Goal: Task Accomplishment & Management: Complete application form

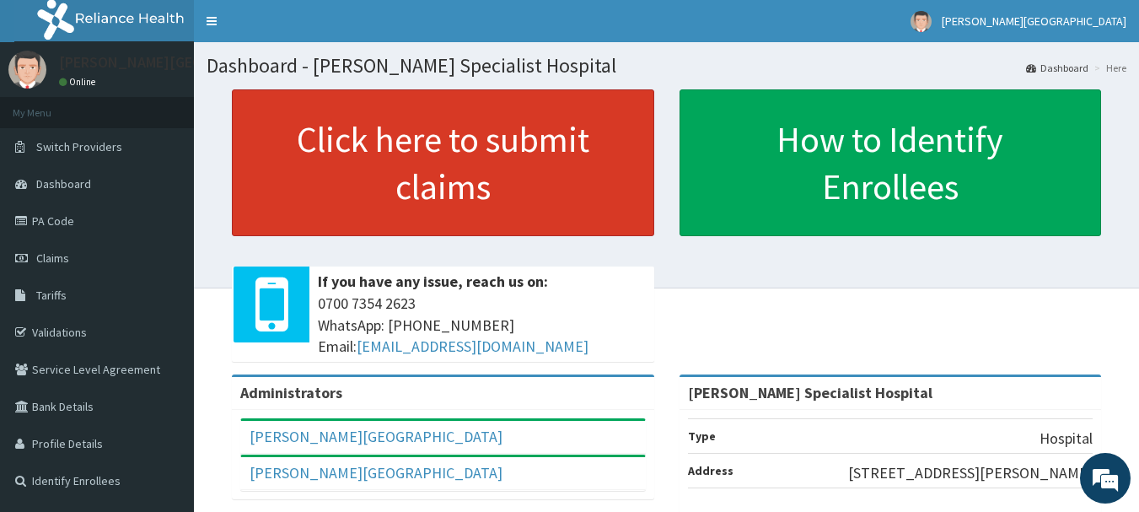
click at [377, 181] on link "Click here to submit claims" at bounding box center [443, 162] width 422 height 147
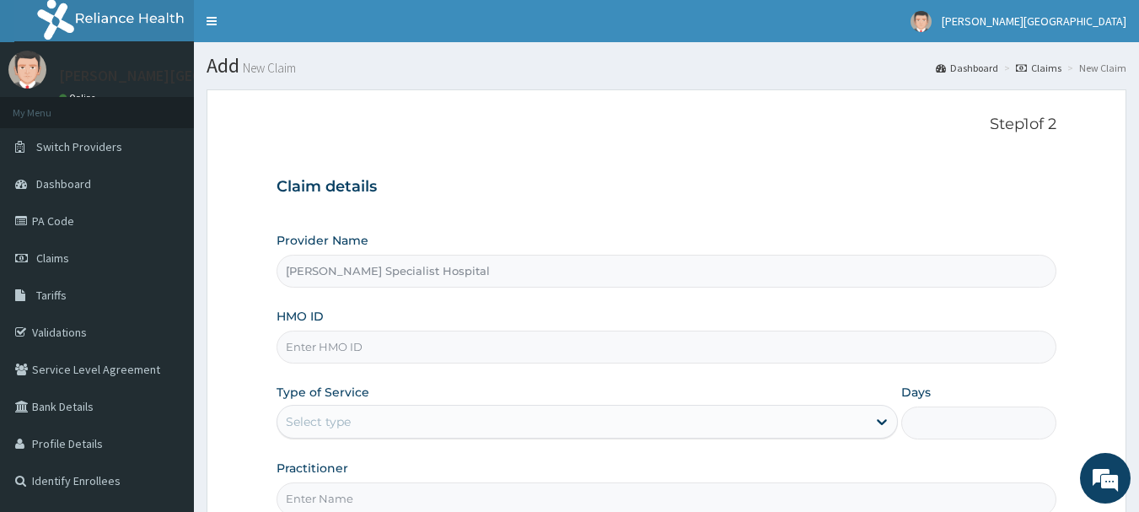
click at [380, 272] on input "[PERSON_NAME] Specialist Hospital" at bounding box center [667, 271] width 781 height 33
click at [384, 347] on input "HMO ID" at bounding box center [667, 346] width 781 height 33
type input "[PERSON_NAME]/10055/E"
click at [438, 416] on div "Select type" at bounding box center [571, 421] width 589 height 27
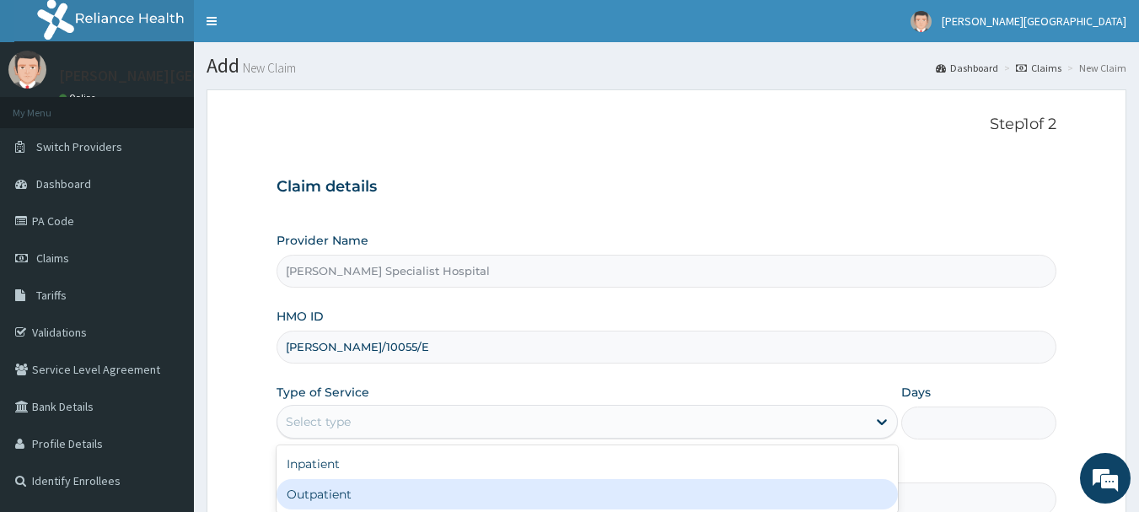
click at [371, 501] on div "Outpatient" at bounding box center [587, 494] width 621 height 30
type input "1"
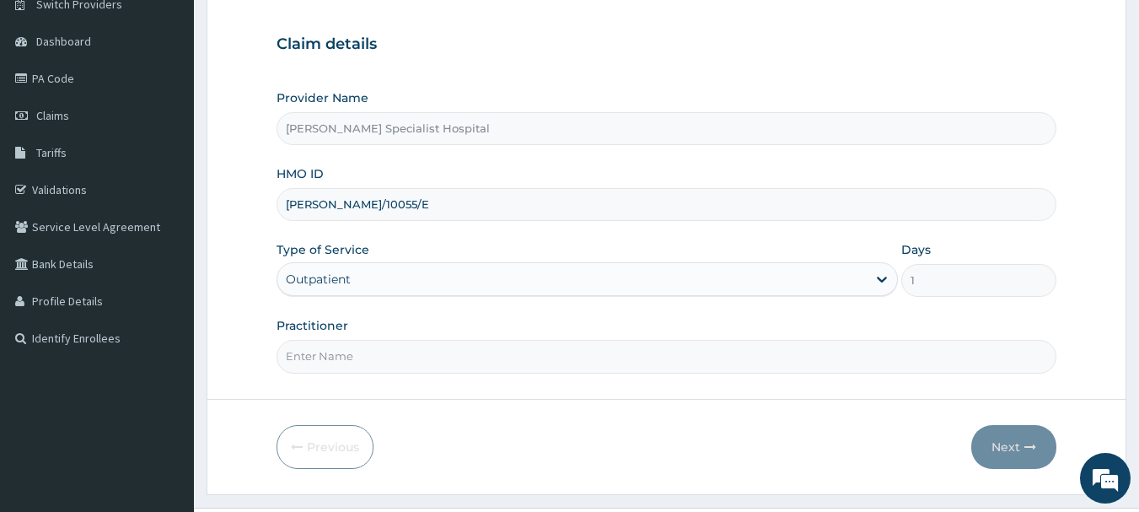
scroll to position [148, 0]
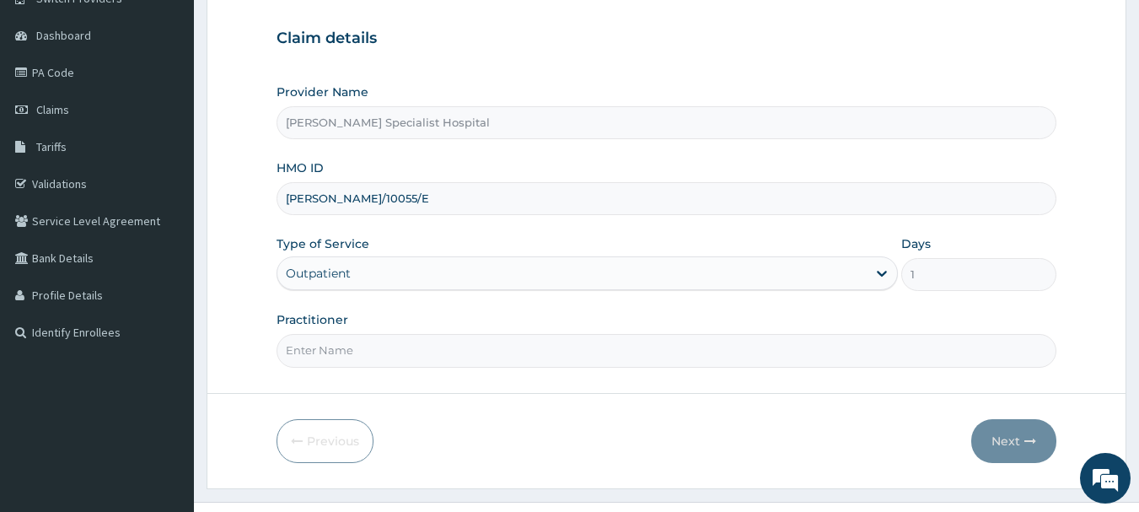
click at [377, 349] on input "Practitioner" at bounding box center [667, 350] width 781 height 33
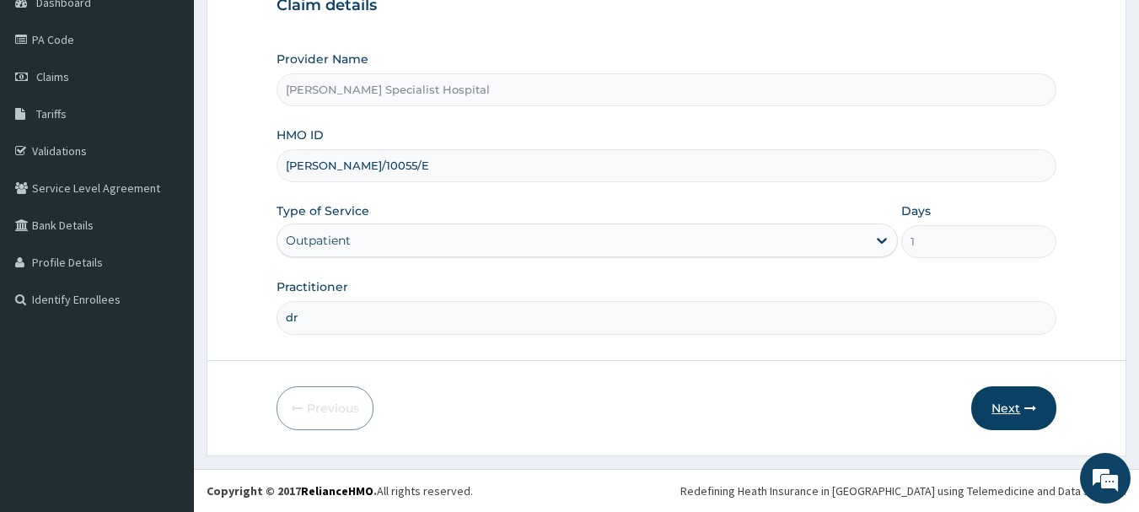
type input "dr"
click at [1007, 414] on button "Next" at bounding box center [1013, 408] width 85 height 44
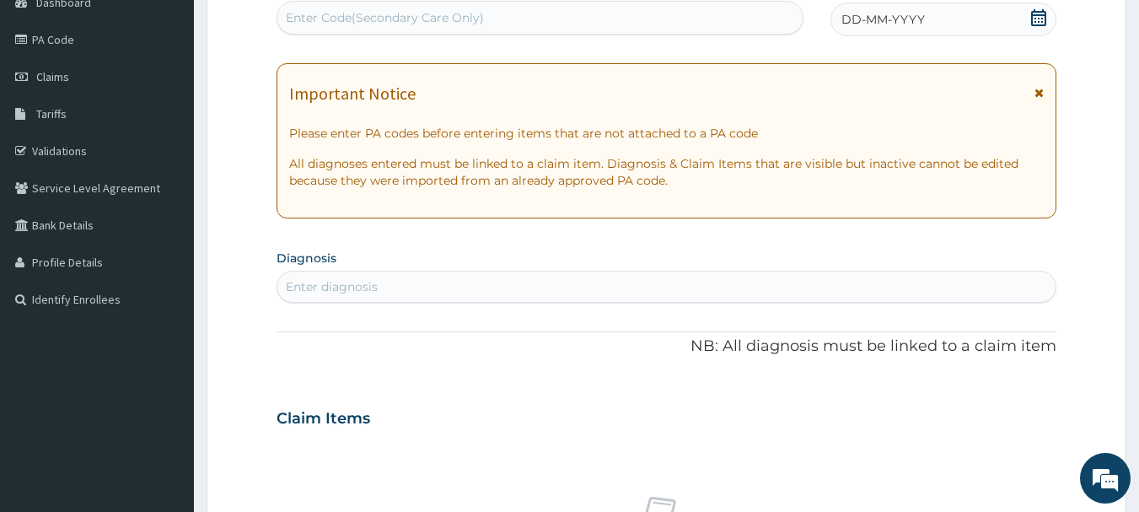
click at [335, 281] on div "Enter diagnosis" at bounding box center [332, 286] width 92 height 17
type input "plas"
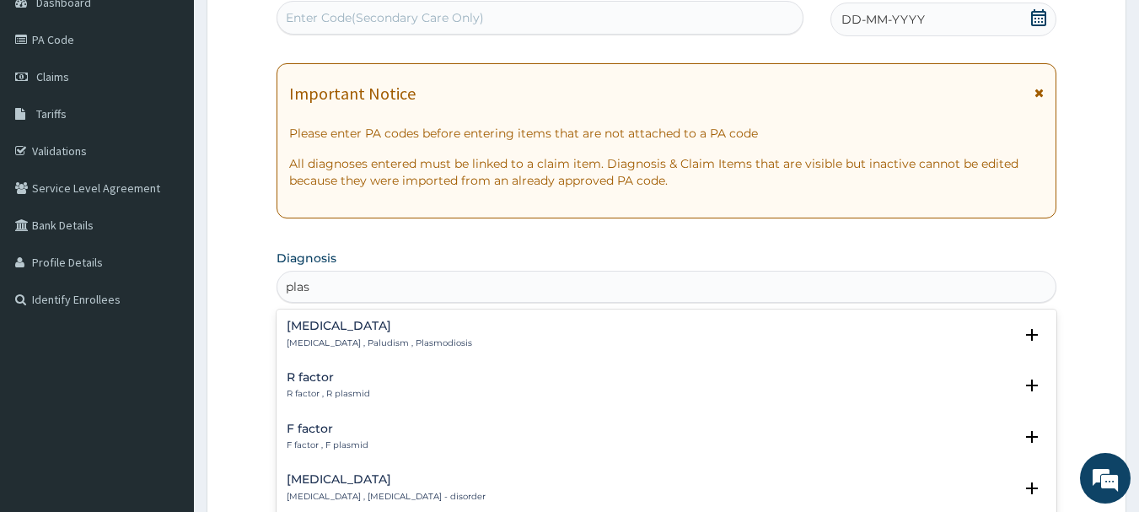
click at [338, 341] on p "[MEDICAL_DATA] , Paludism , Plasmodiosis" at bounding box center [379, 343] width 185 height 12
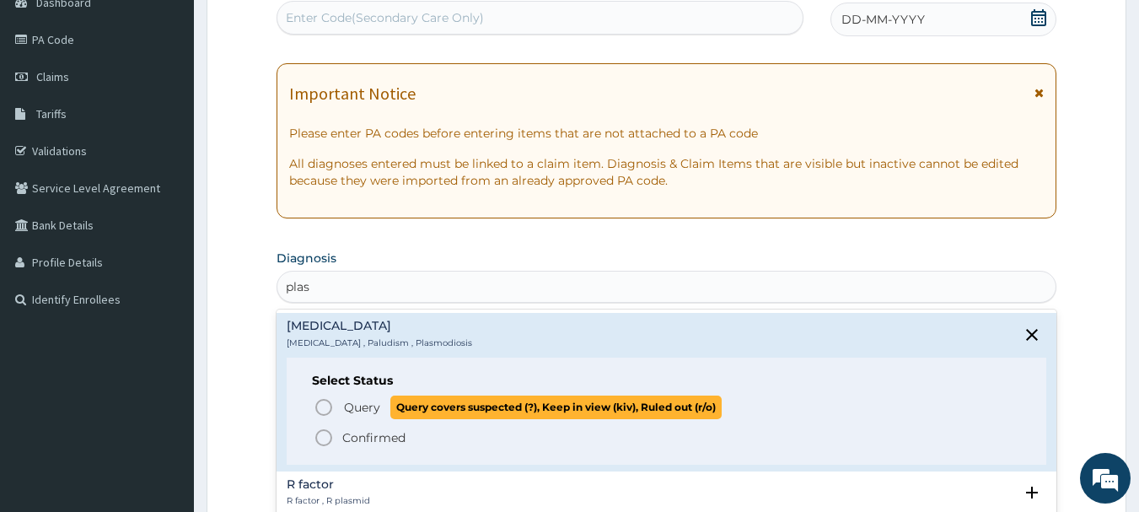
click at [324, 406] on icon "status option query" at bounding box center [324, 407] width 20 height 20
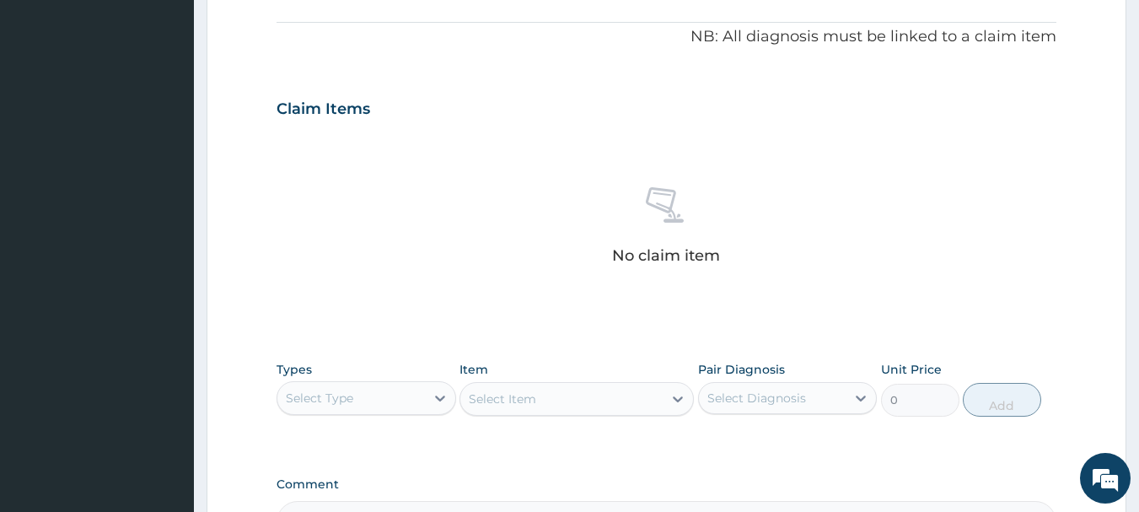
scroll to position [500, 0]
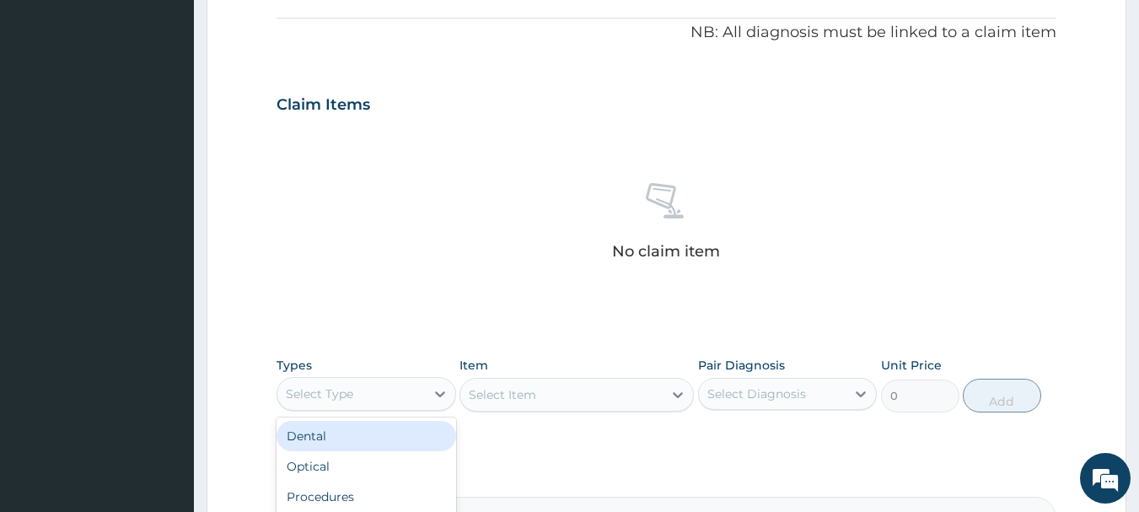
click at [406, 387] on div "Select Type" at bounding box center [351, 393] width 148 height 27
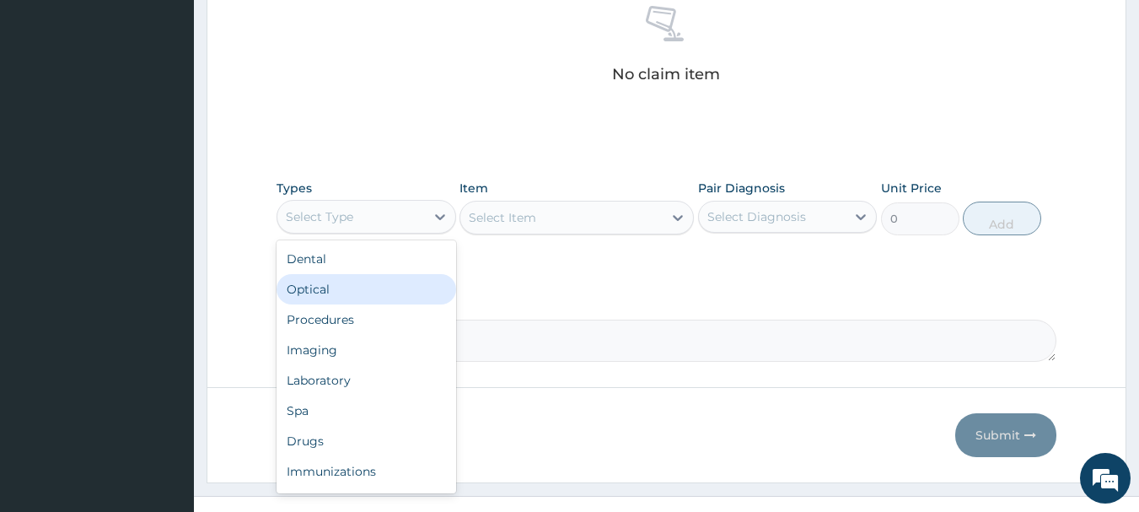
scroll to position [704, 0]
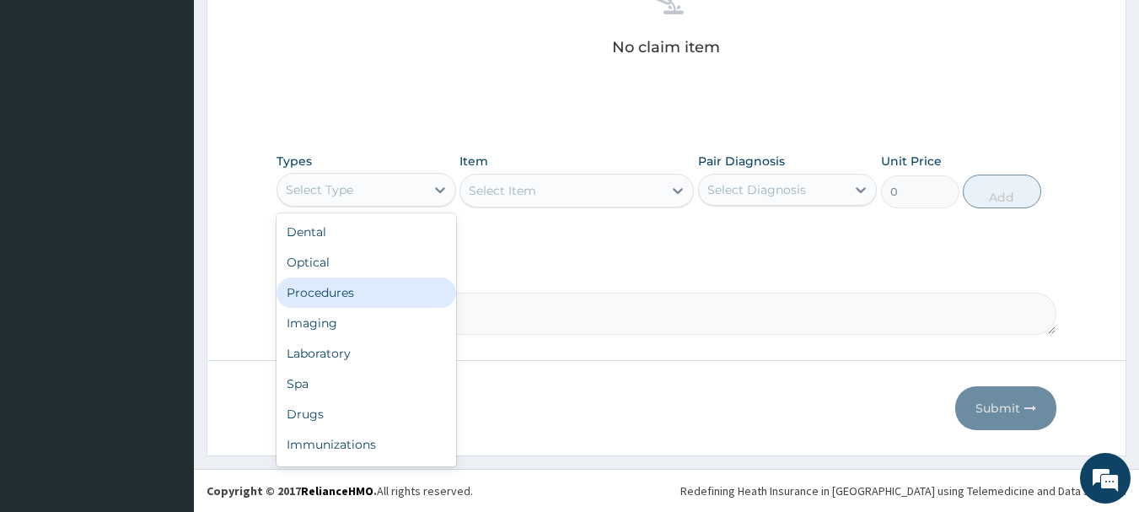
click at [336, 292] on div "Procedures" at bounding box center [367, 292] width 180 height 30
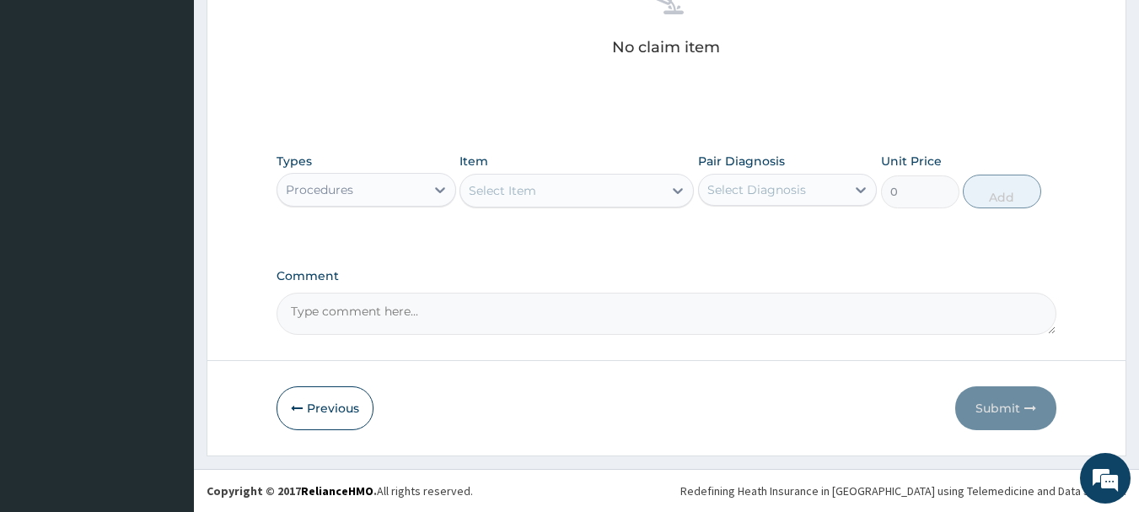
click at [641, 191] on div "Select Item" at bounding box center [561, 190] width 202 height 27
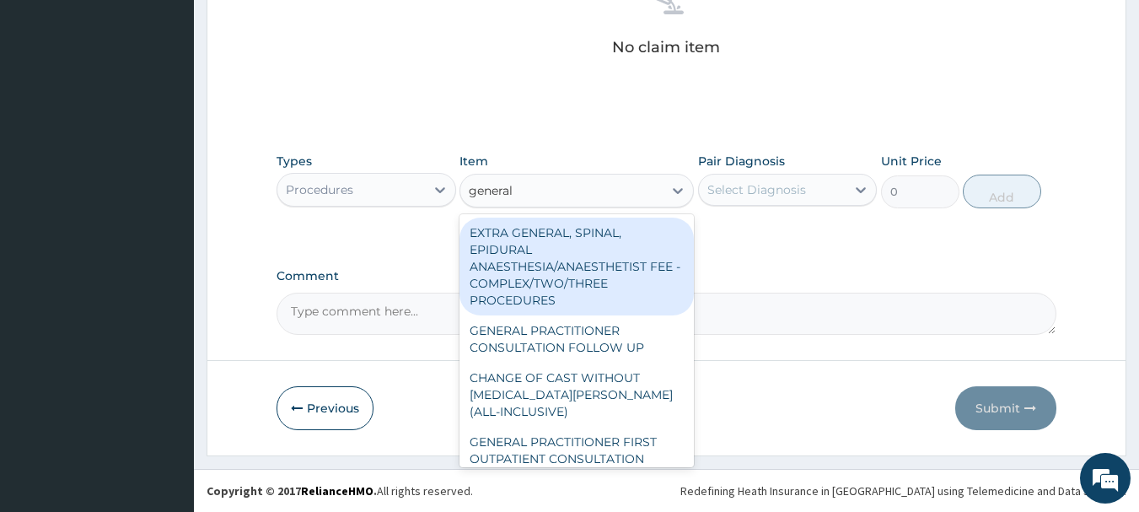
type input "general"
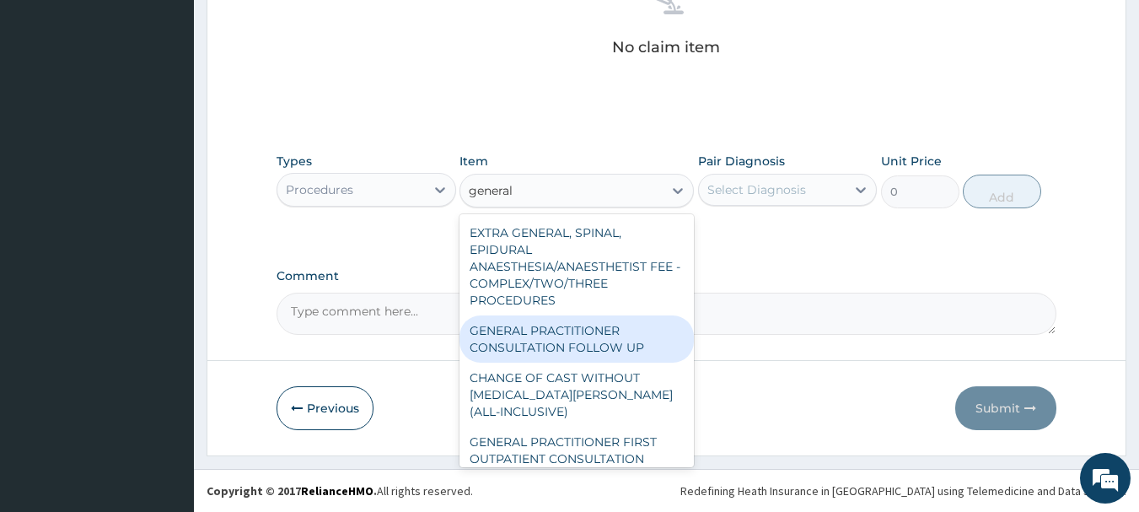
click at [545, 348] on div "GENERAL PRACTITIONER CONSULTATION FOLLOW UP" at bounding box center [576, 338] width 234 height 47
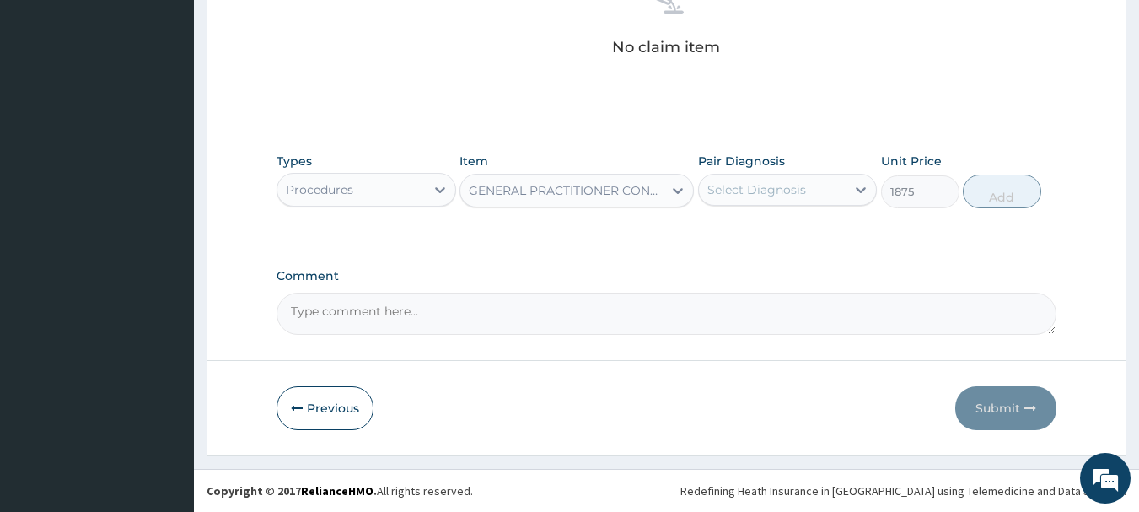
click at [621, 189] on div "GENERAL PRACTITIONER CONSULTATION FOLLOW UP" at bounding box center [567, 190] width 196 height 17
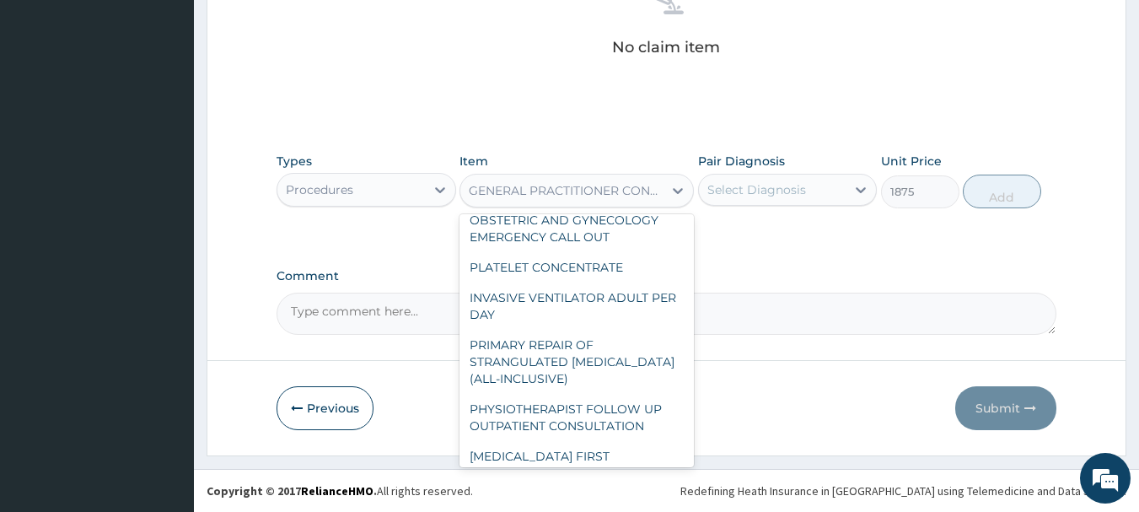
scroll to position [3305, 0]
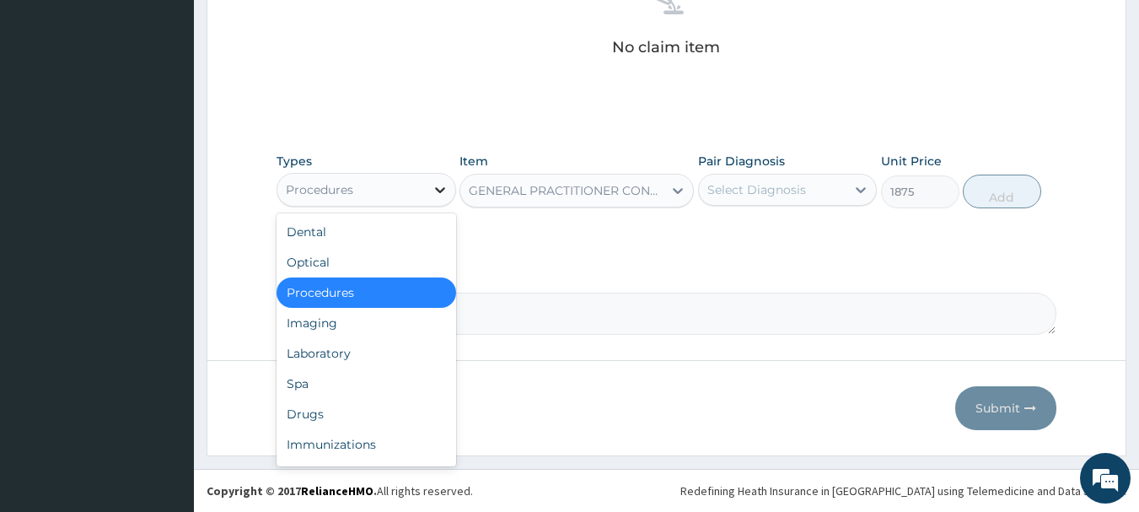
click at [438, 186] on icon at bounding box center [440, 189] width 17 height 17
click at [321, 355] on div "Laboratory" at bounding box center [367, 353] width 180 height 30
type input "0"
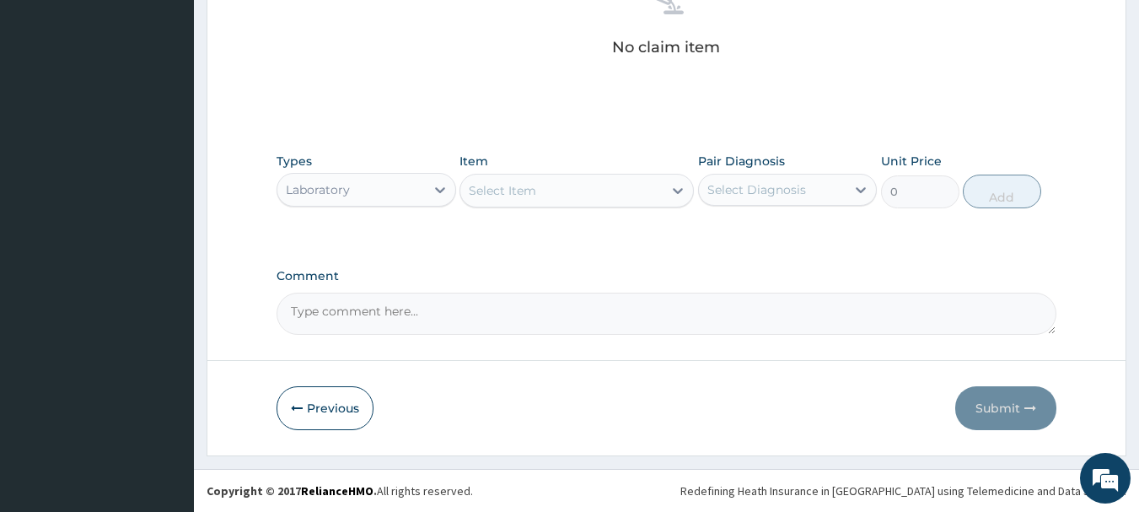
click at [642, 192] on div "Select Item" at bounding box center [561, 190] width 202 height 27
click at [593, 189] on div "Select Item" at bounding box center [561, 190] width 202 height 27
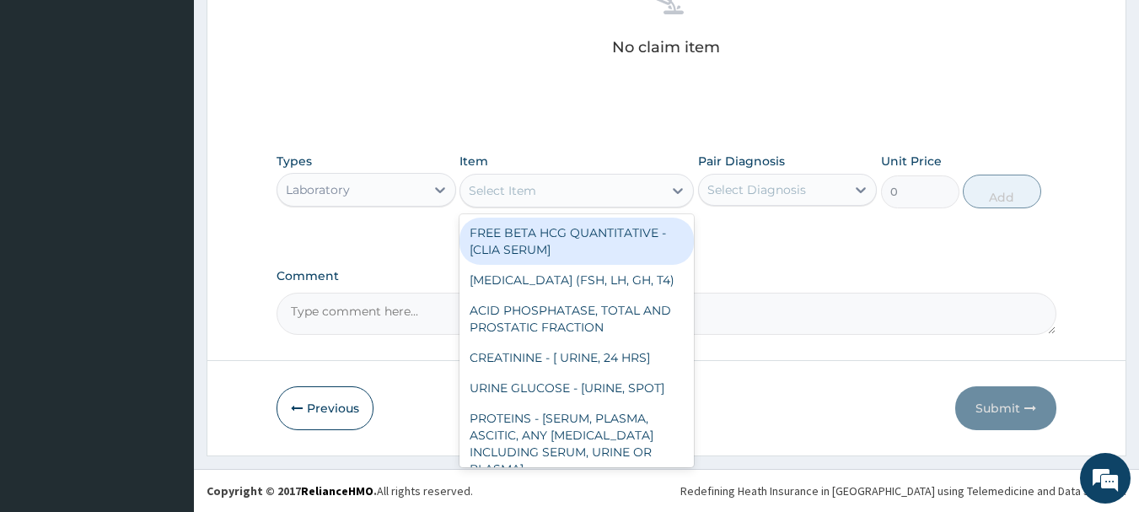
click at [593, 189] on div "Select Item" at bounding box center [561, 190] width 202 height 27
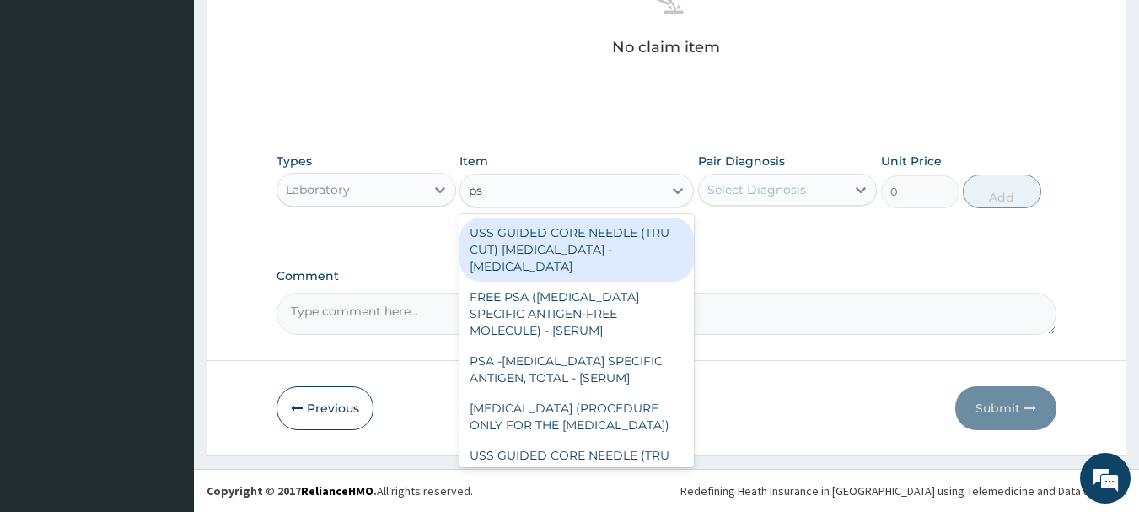
type input "psa"
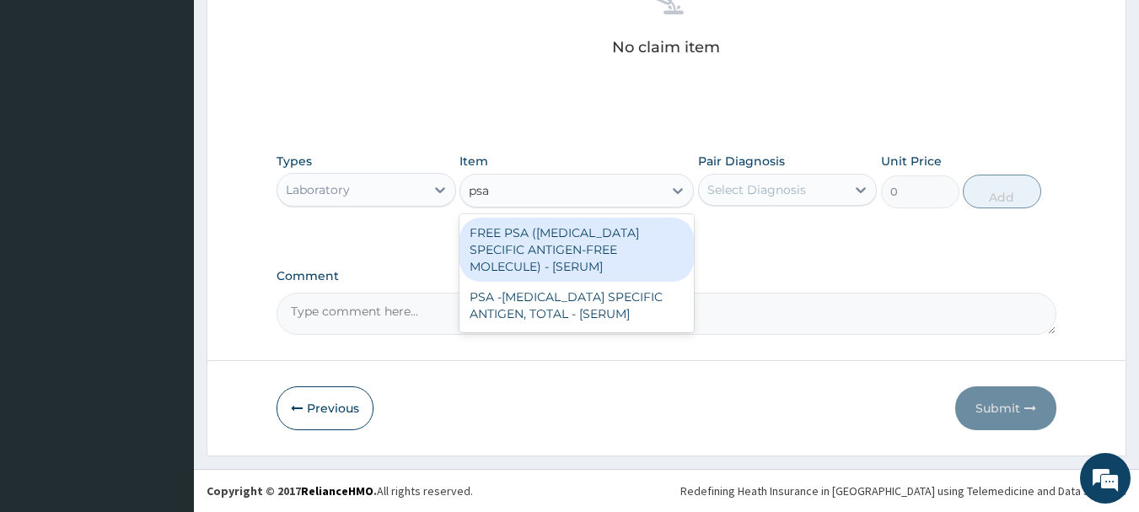
click at [574, 263] on div "FREE PSA ([MEDICAL_DATA] SPECIFIC ANTIGEN-FREE MOLECULE) - [SERUM]" at bounding box center [576, 250] width 234 height 64
type input "12500"
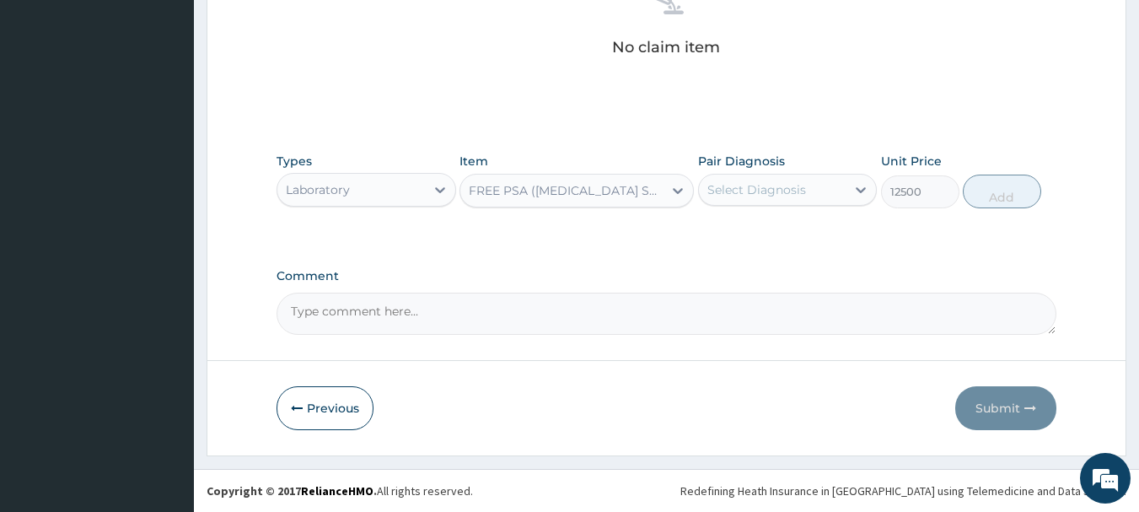
click at [642, 196] on div "FREE PSA ([MEDICAL_DATA] SPECIFIC ANTIGEN-FREE MOLECULE) - [SERUM]" at bounding box center [567, 190] width 196 height 17
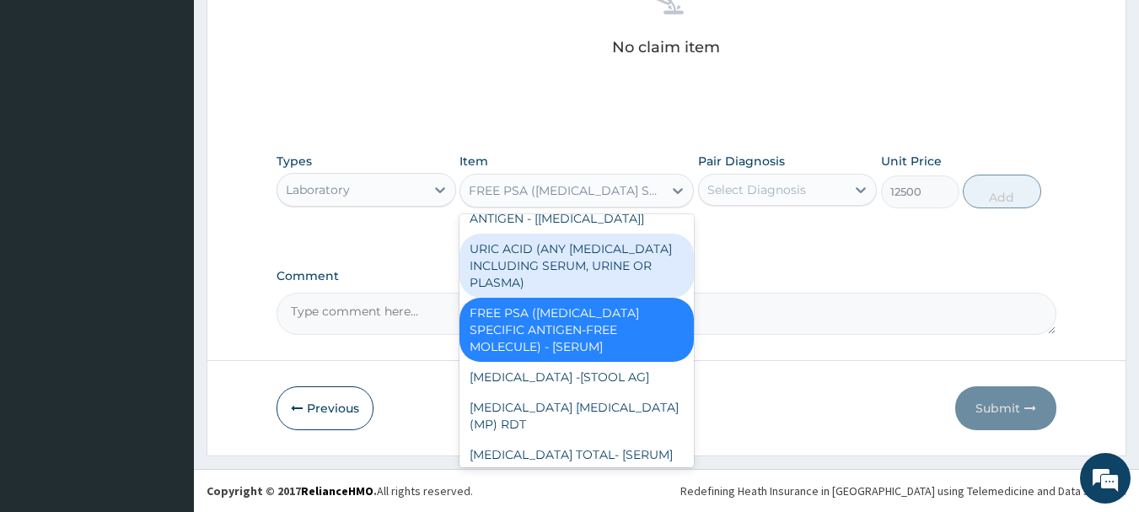
scroll to position [5079, 0]
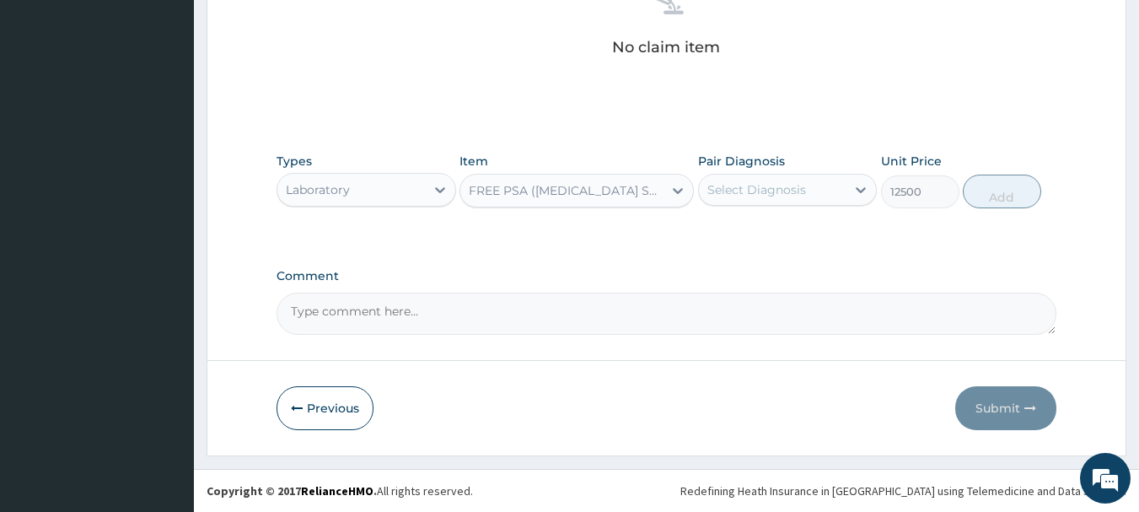
click at [523, 196] on div "FREE PSA ([MEDICAL_DATA] SPECIFIC ANTIGEN-FREE MOLECULE) - [SERUM]" at bounding box center [567, 190] width 196 height 17
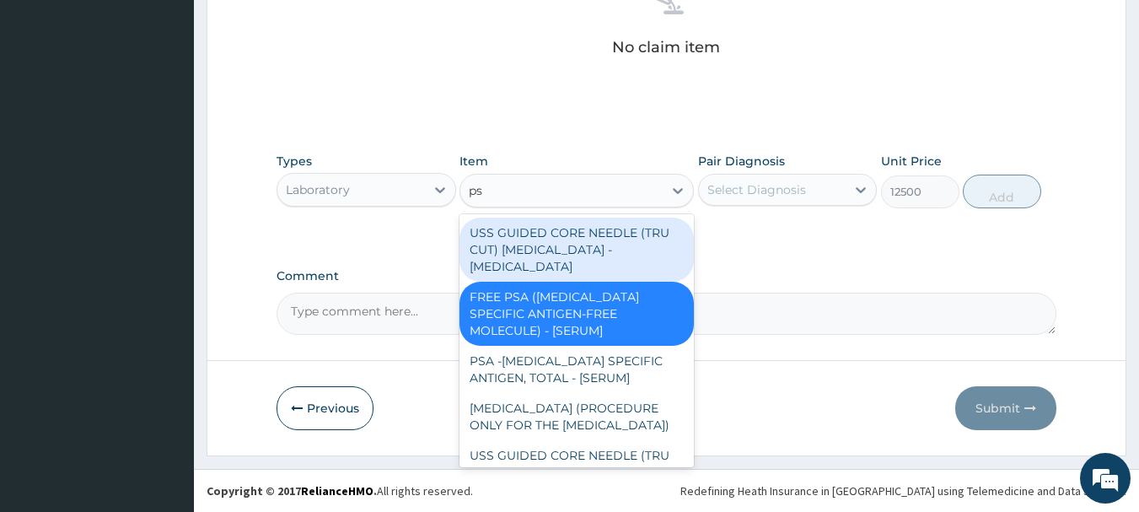
type input "psa"
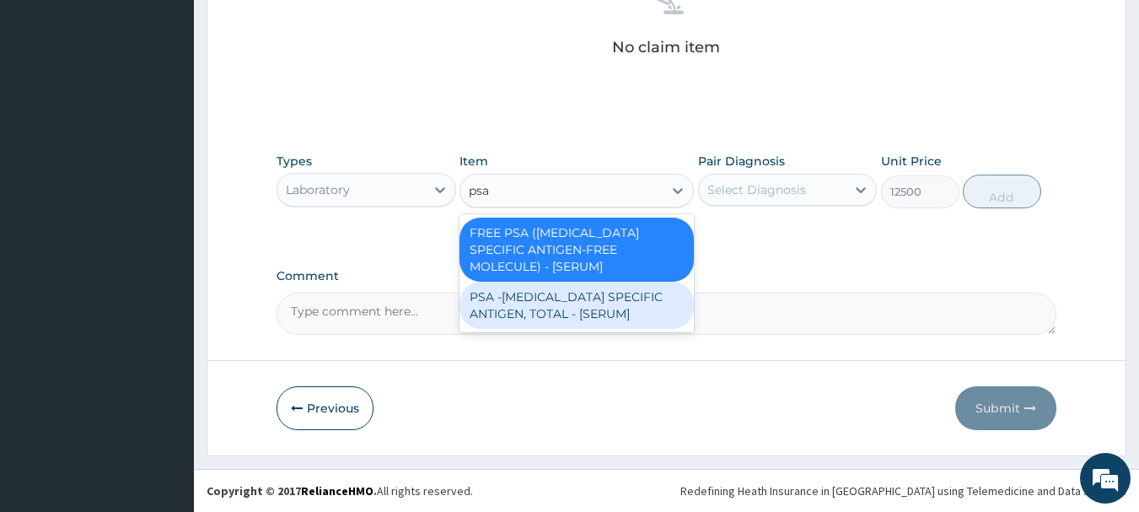
click at [531, 325] on div "PSA -[MEDICAL_DATA] SPECIFIC ANTIGEN, TOTAL - [SERUM]" at bounding box center [576, 305] width 234 height 47
